Goal: Task Accomplishment & Management: Manage account settings

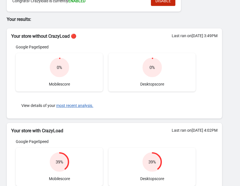
scroll to position [42, 0]
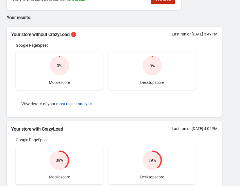
click at [83, 102] on button "most recent analysis." at bounding box center [74, 103] width 37 height 4
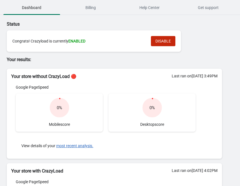
scroll to position [0, 0]
click at [94, 9] on span "Billing" at bounding box center [90, 8] width 57 height 10
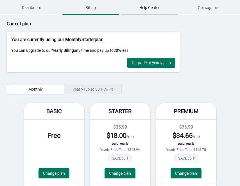
click at [147, 13] on button "Help Center" at bounding box center [149, 7] width 59 height 15
